Goal: Check status: Check status

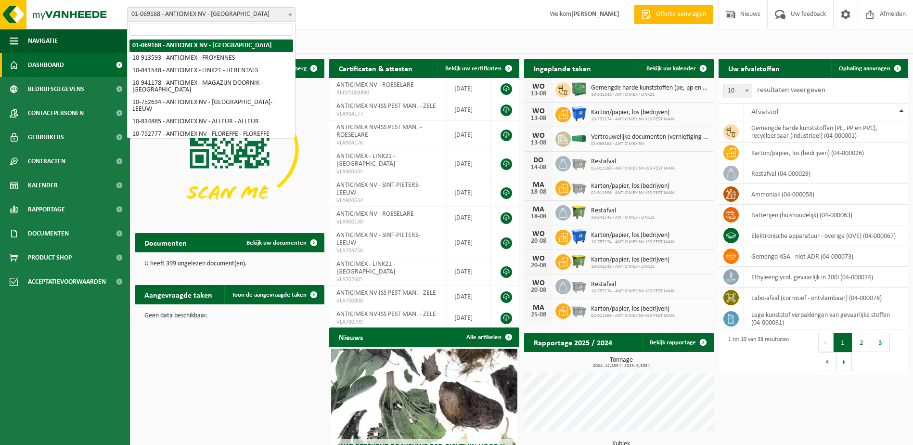
click at [222, 17] on span "01-069168 - ANTICIMEX NV - [GEOGRAPHIC_DATA]" at bounding box center [212, 14] width 168 height 13
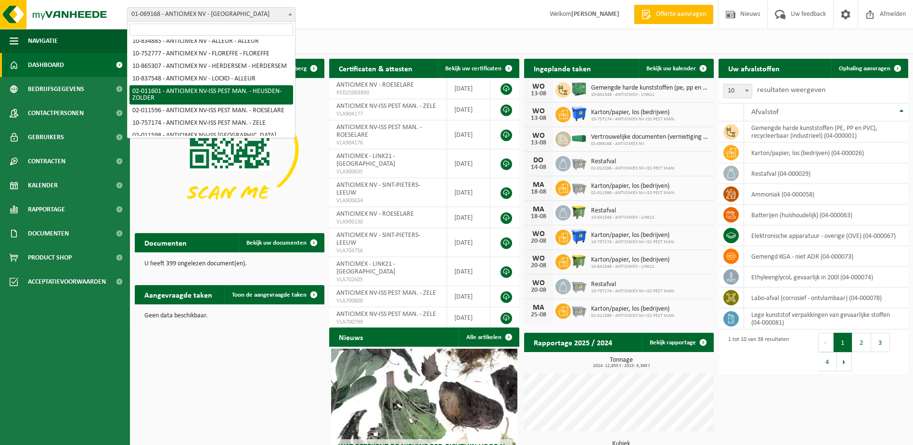
scroll to position [96, 0]
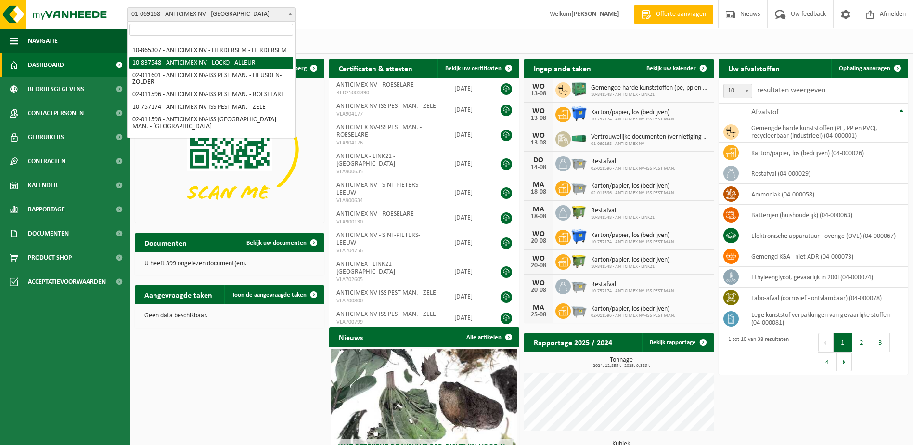
select select "91088"
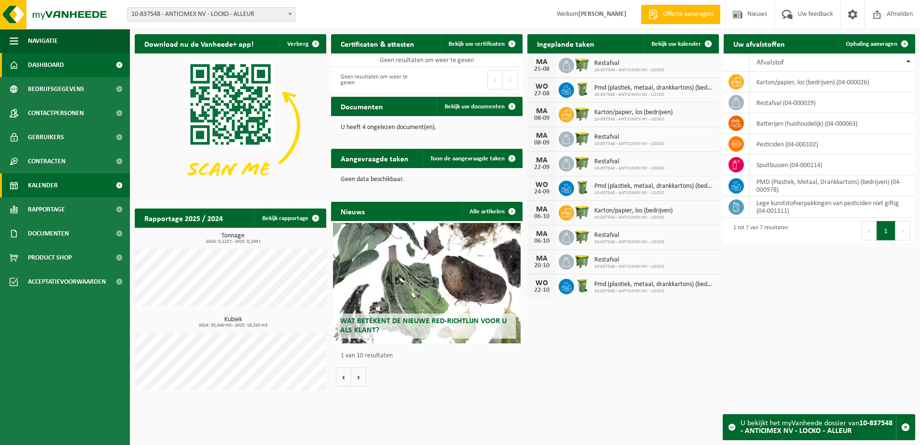
click at [52, 184] on span "Kalender" at bounding box center [43, 185] width 30 height 24
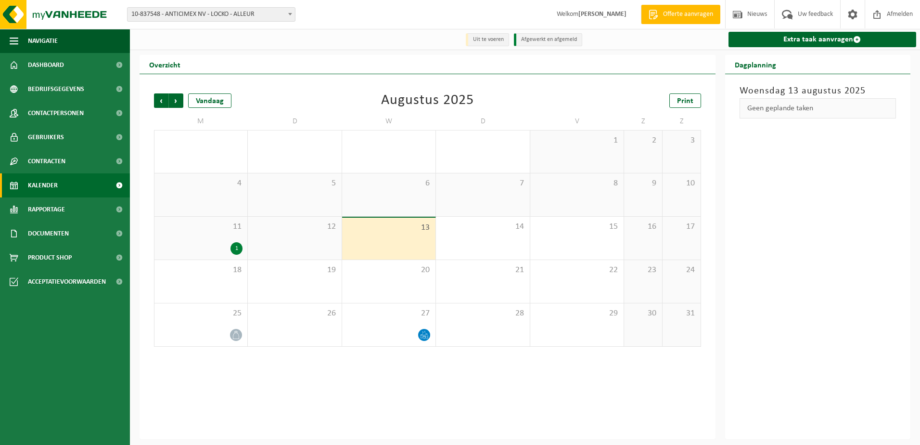
click at [236, 247] on div "1" at bounding box center [237, 248] width 12 height 13
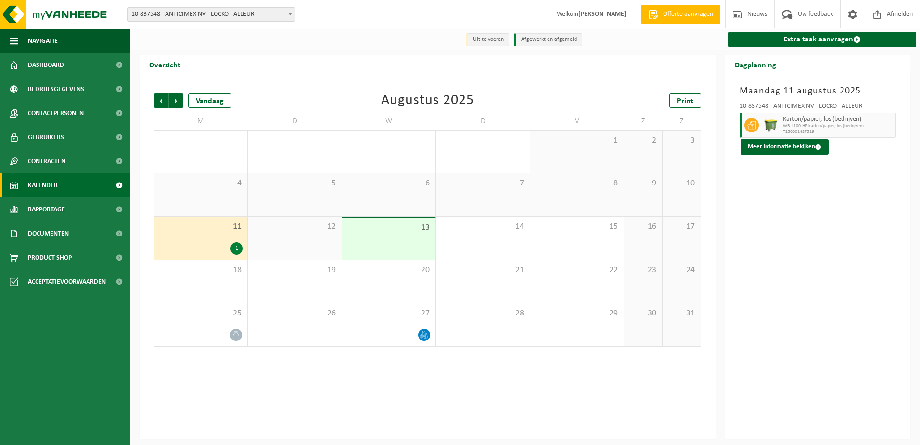
click at [225, 206] on div "4" at bounding box center [201, 194] width 93 height 43
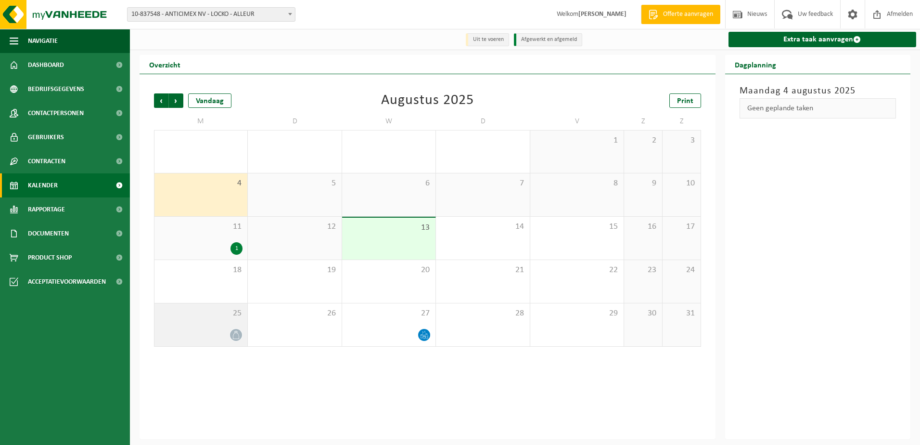
click at [217, 329] on div at bounding box center [200, 334] width 83 height 13
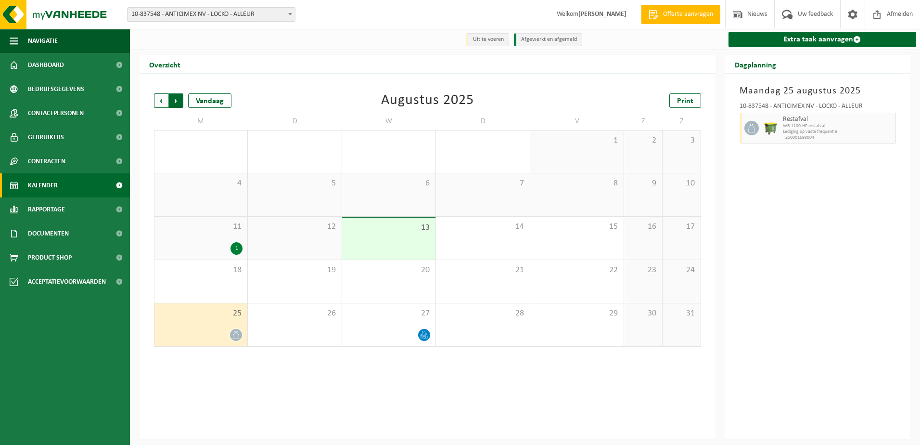
click at [162, 99] on span "Vorige" at bounding box center [161, 100] width 14 height 14
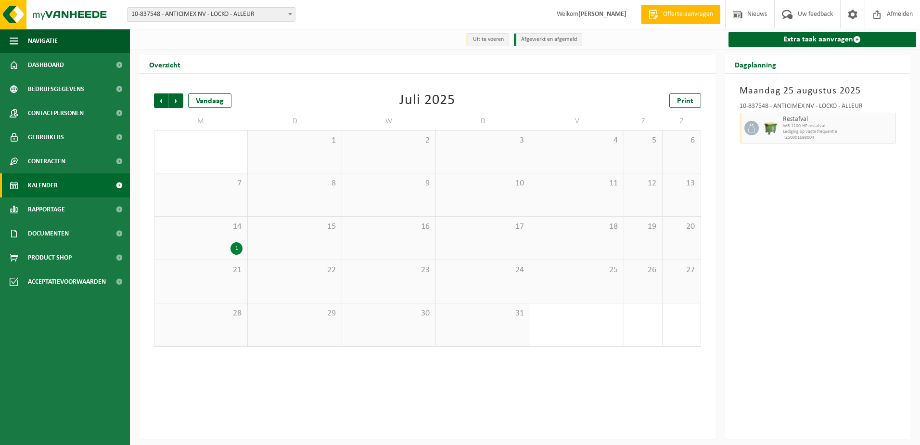
click at [188, 245] on div "1" at bounding box center [200, 248] width 83 height 13
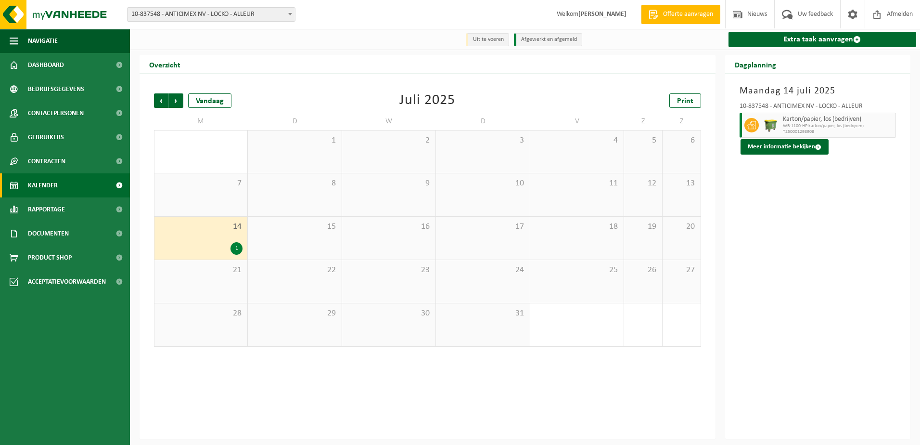
click at [259, 149] on div "1" at bounding box center [294, 151] width 93 height 42
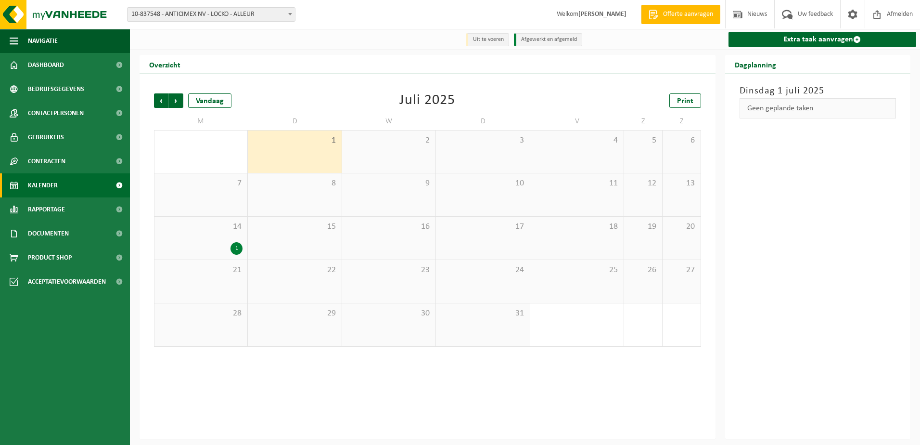
click at [197, 202] on div "7" at bounding box center [201, 194] width 93 height 43
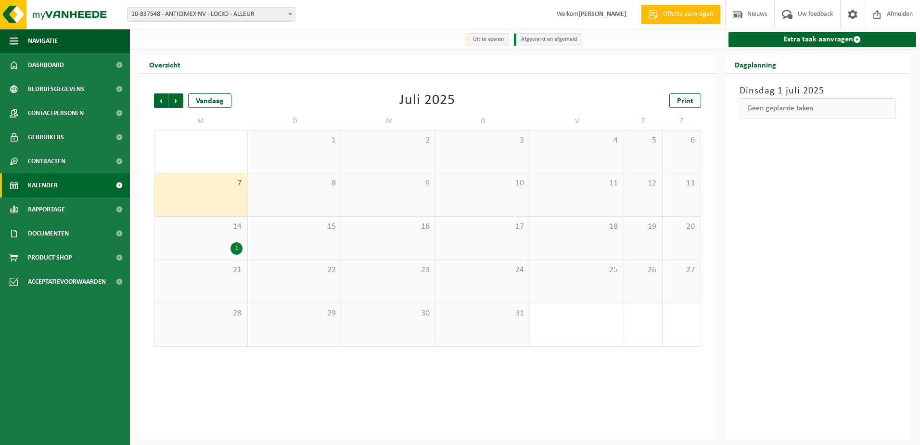
click at [217, 243] on div "1" at bounding box center [200, 248] width 83 height 13
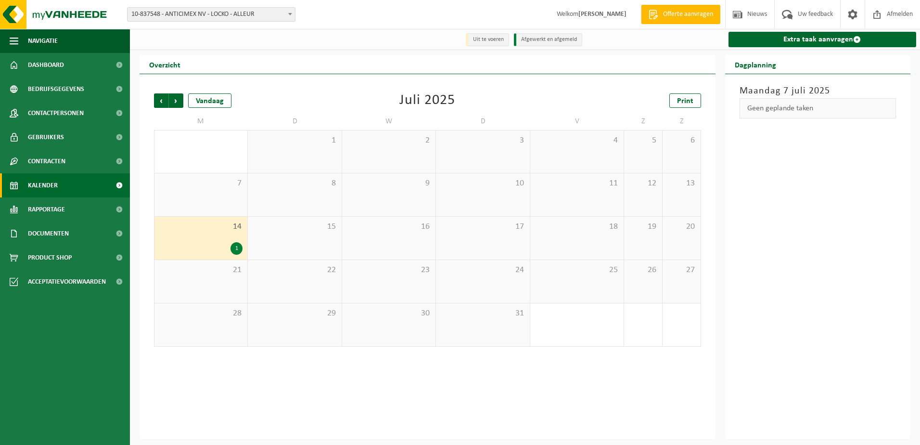
click at [205, 281] on div "21" at bounding box center [201, 281] width 93 height 43
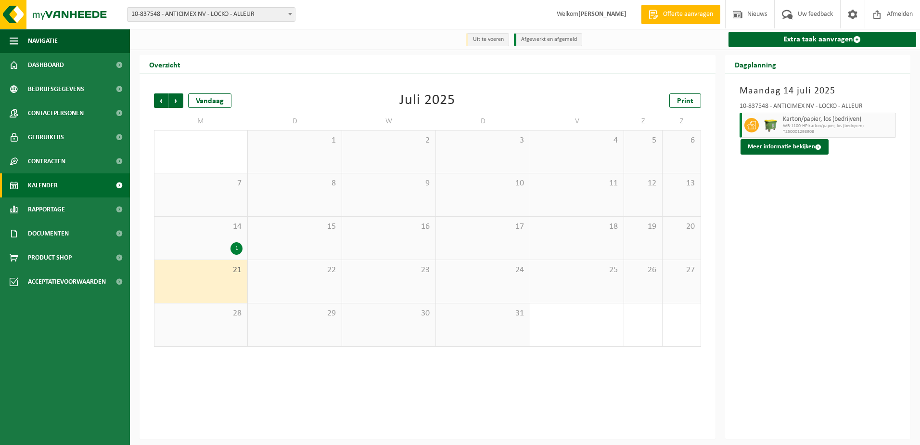
click at [205, 325] on div "28" at bounding box center [201, 324] width 93 height 43
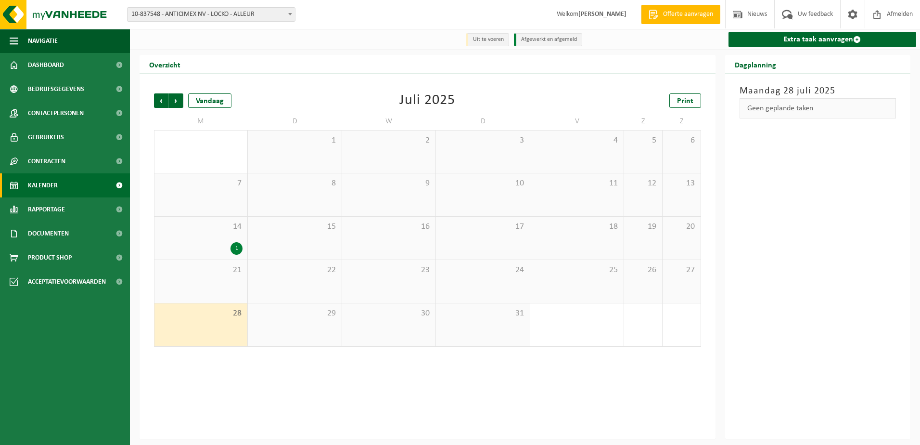
click at [289, 320] on div "29" at bounding box center [294, 324] width 93 height 43
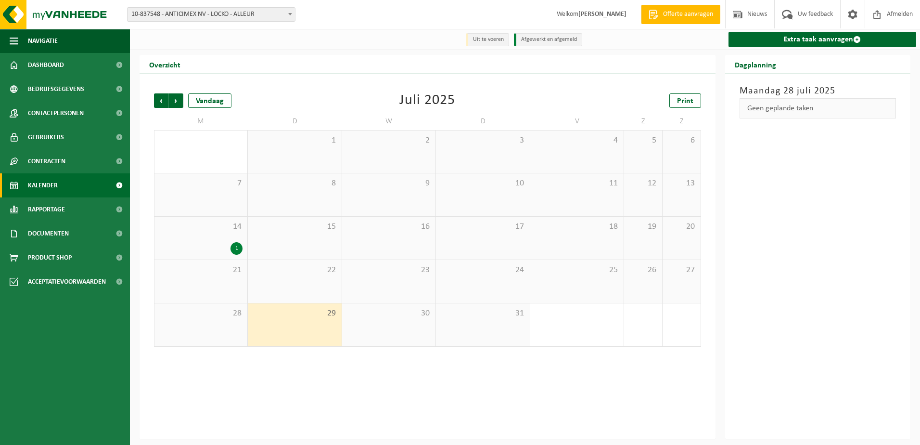
click at [295, 282] on div "22" at bounding box center [294, 281] width 93 height 43
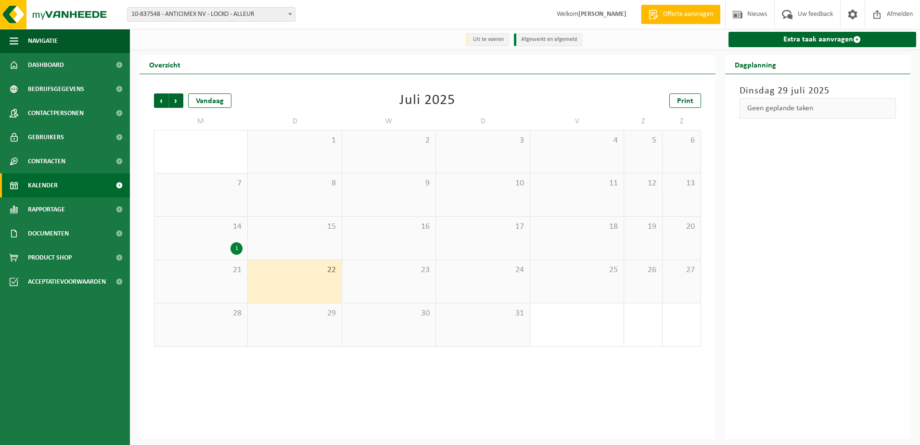
click at [293, 237] on div "15" at bounding box center [294, 238] width 93 height 43
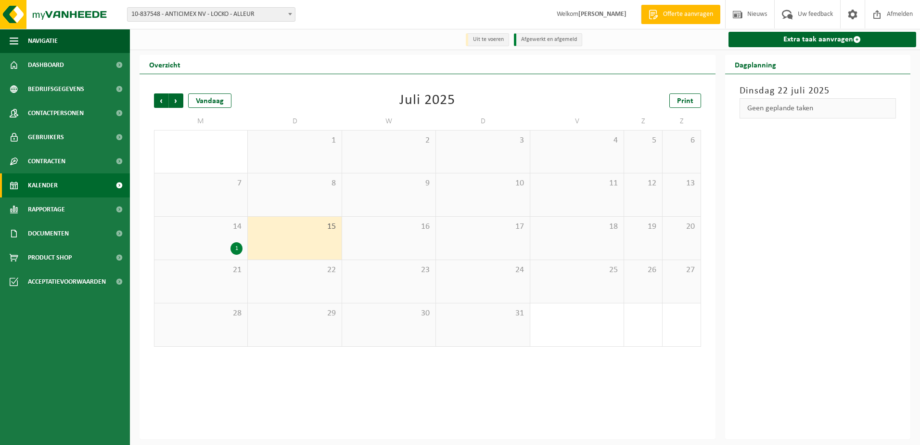
click at [290, 201] on div "8" at bounding box center [294, 194] width 93 height 43
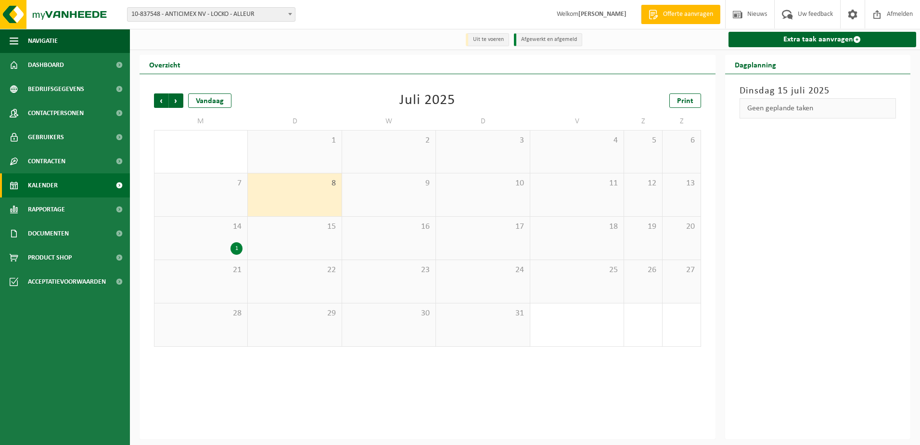
click at [290, 159] on div "1" at bounding box center [294, 151] width 93 height 42
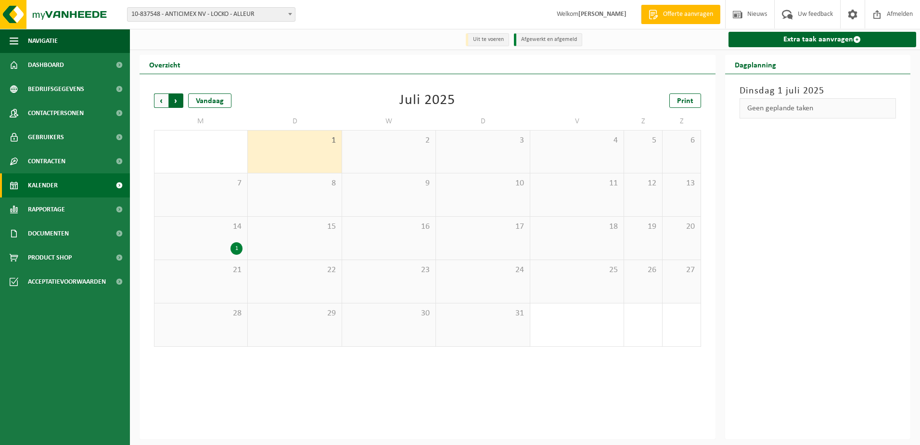
click at [166, 103] on span "Vorige" at bounding box center [161, 100] width 14 height 14
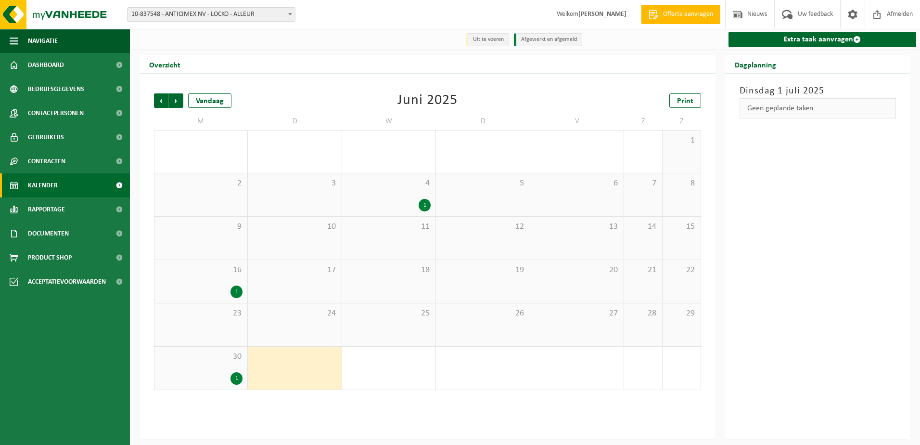
click at [210, 376] on div "1" at bounding box center [200, 378] width 83 height 13
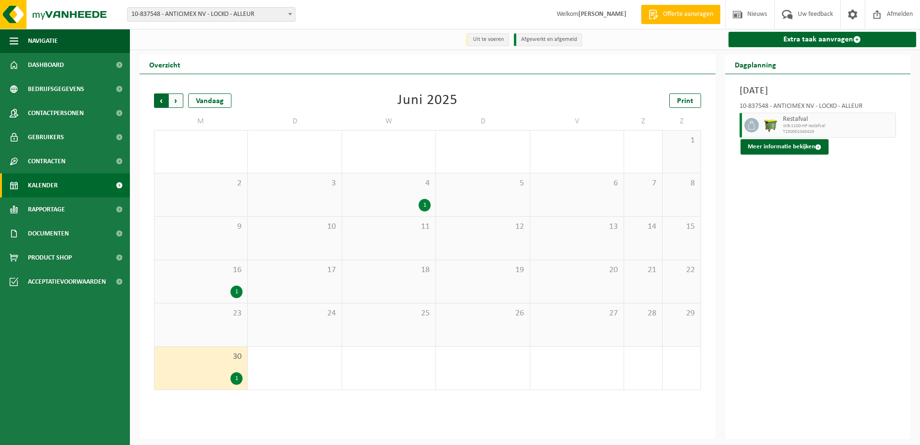
click at [178, 102] on span "Volgende" at bounding box center [176, 100] width 14 height 14
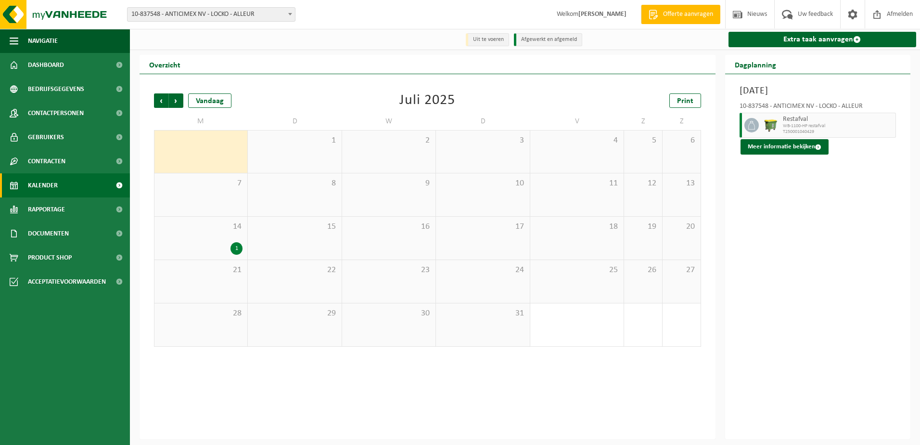
click at [215, 237] on div "14 1" at bounding box center [201, 238] width 93 height 43
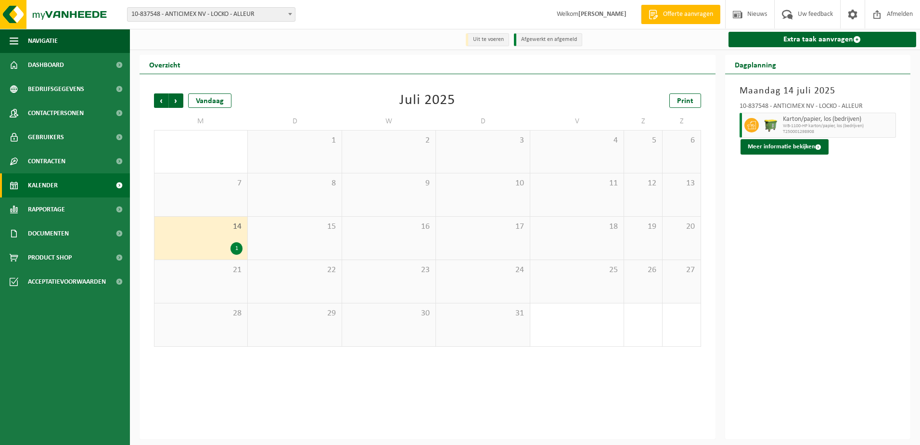
click at [211, 319] on span "28" at bounding box center [200, 313] width 83 height 11
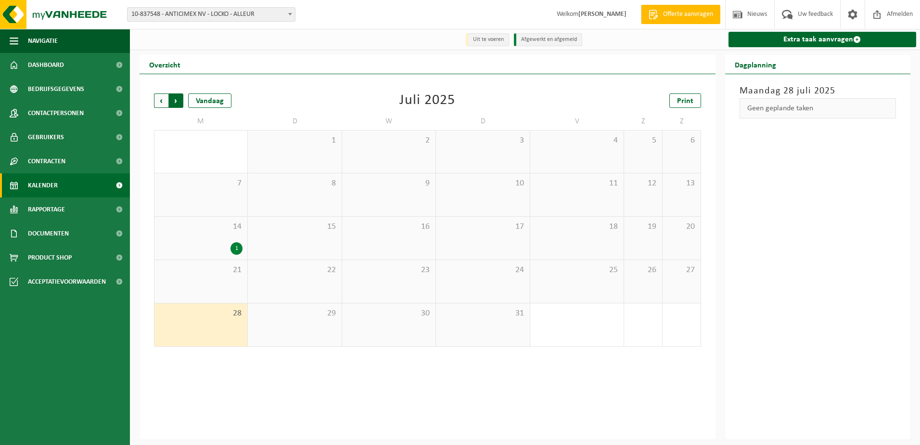
click at [164, 99] on span "Vorige" at bounding box center [161, 100] width 14 height 14
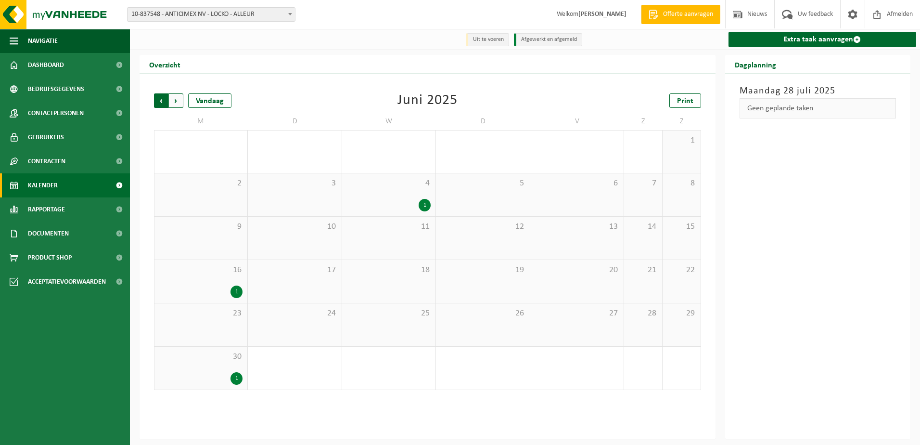
click at [180, 99] on span "Volgende" at bounding box center [176, 100] width 14 height 14
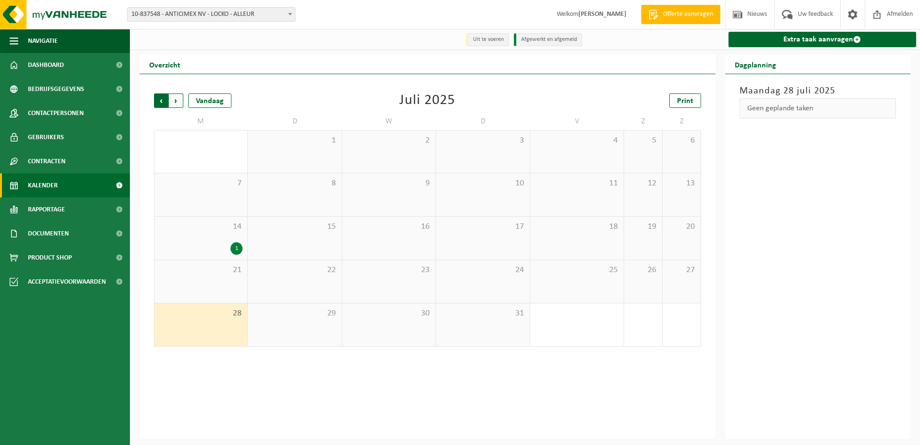
click at [173, 94] on span "Volgende" at bounding box center [176, 100] width 14 height 14
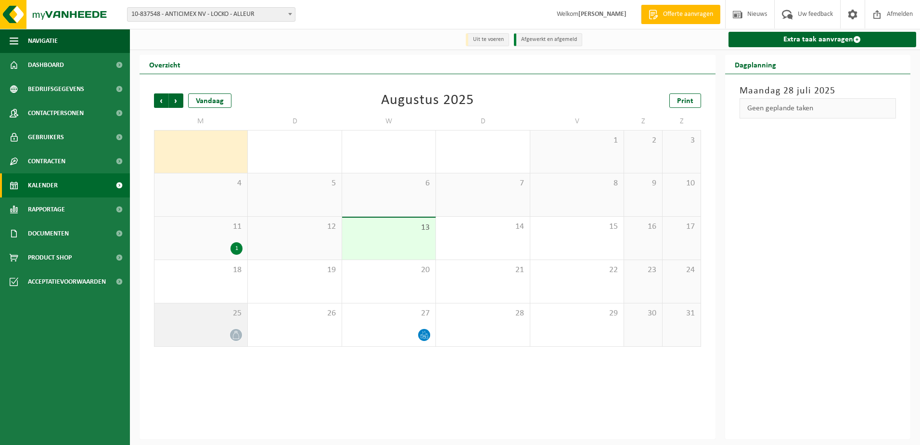
click at [206, 328] on div "25" at bounding box center [201, 324] width 93 height 43
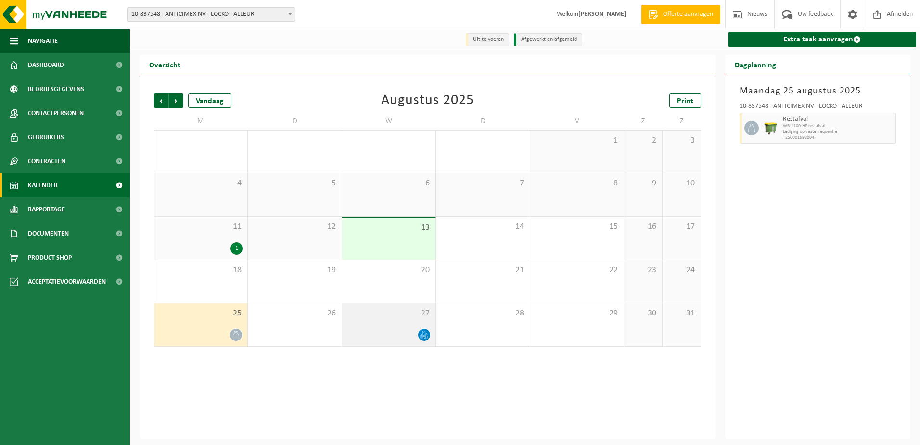
click at [371, 324] on div "27" at bounding box center [388, 324] width 93 height 43
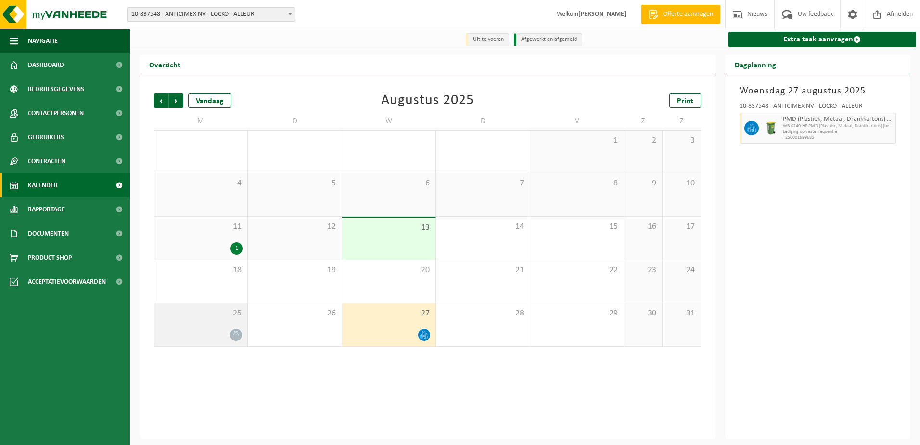
click at [189, 324] on div "25" at bounding box center [201, 324] width 93 height 43
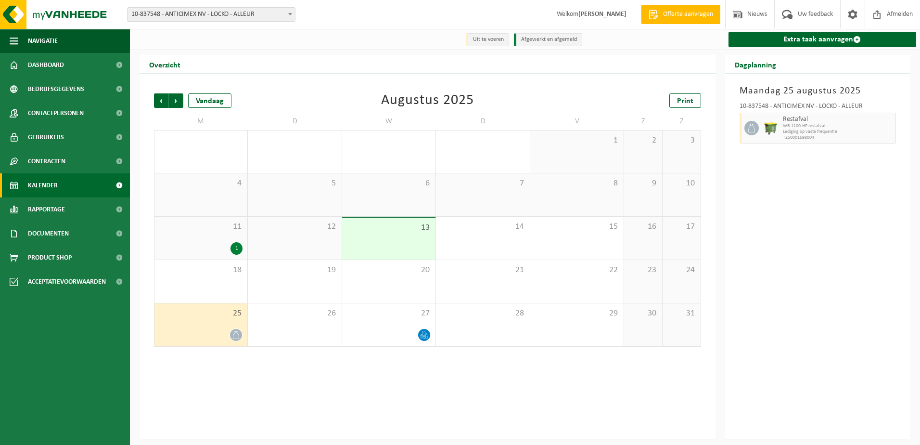
click at [844, 253] on div "Maandag 25 augustus 2025 10-837548 - ANTICIMEX NV - LOCKO - ALLEUR Restafval WB…" at bounding box center [818, 256] width 186 height 365
